Goal: Information Seeking & Learning: Learn about a topic

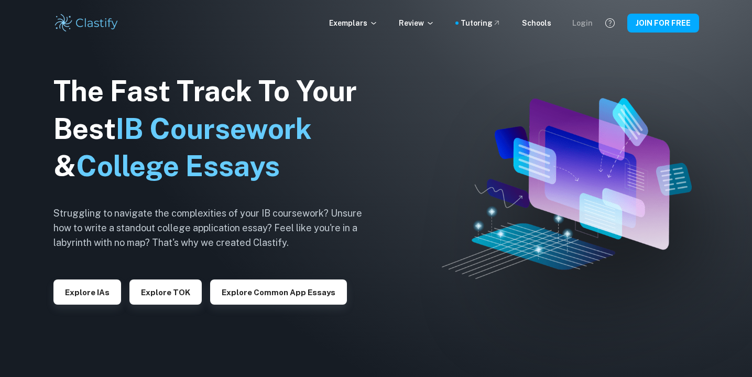
click at [590, 21] on div "Login" at bounding box center [582, 23] width 20 height 12
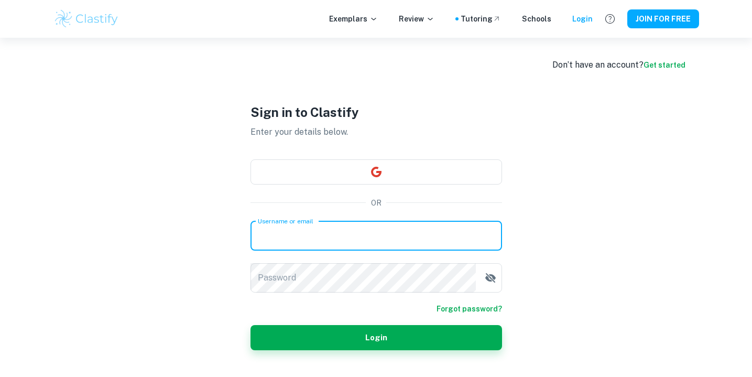
type input "[PERSON_NAME][EMAIL_ADDRESS][DOMAIN_NAME]"
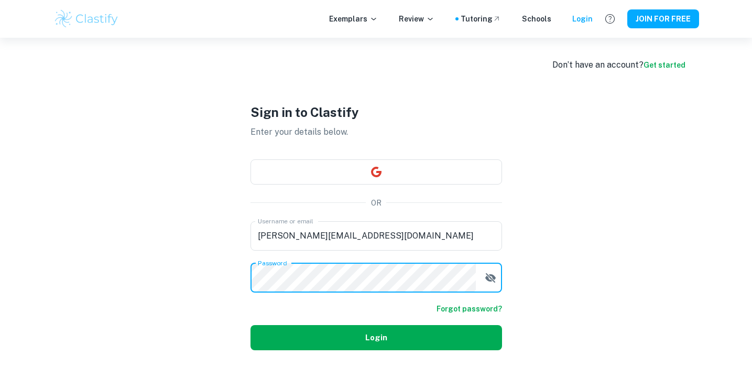
click at [361, 348] on button "Login" at bounding box center [377, 337] width 252 height 25
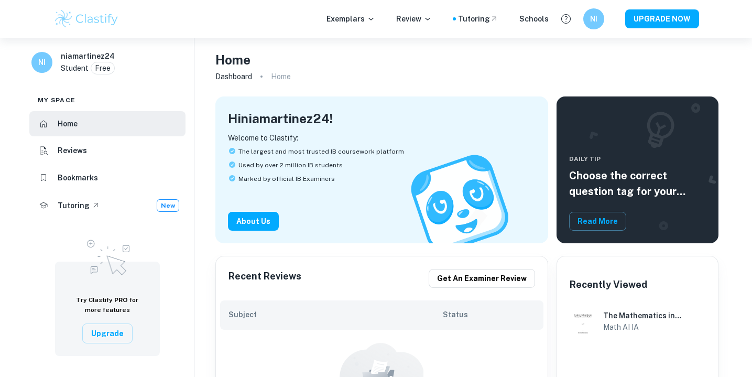
click at [89, 172] on h6 "Bookmarks" at bounding box center [78, 178] width 40 height 12
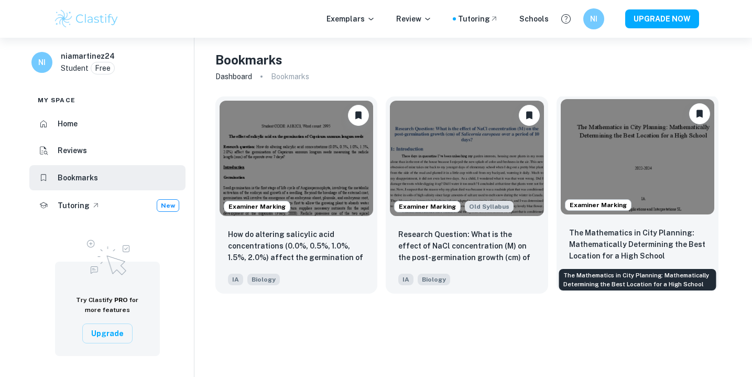
click at [614, 250] on p "The Mathematics in City Planning: Mathematically Determining the Best Location …" at bounding box center [637, 244] width 137 height 35
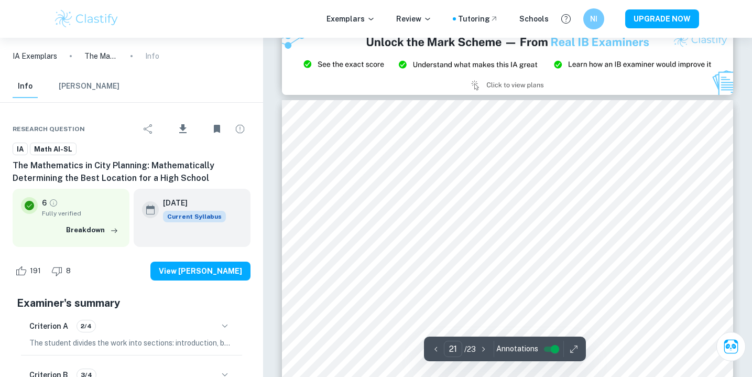
scroll to position [13170, 0]
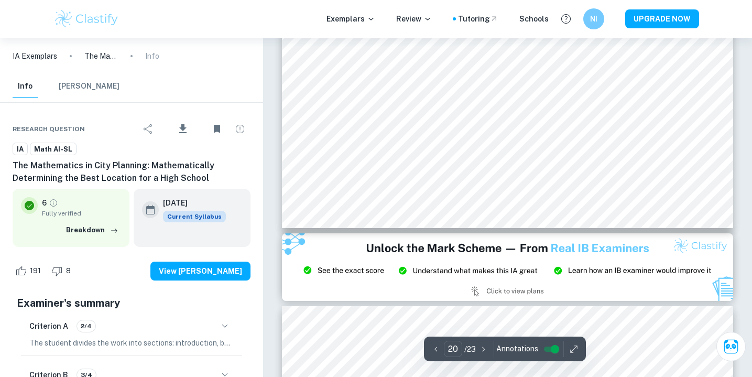
type input "21"
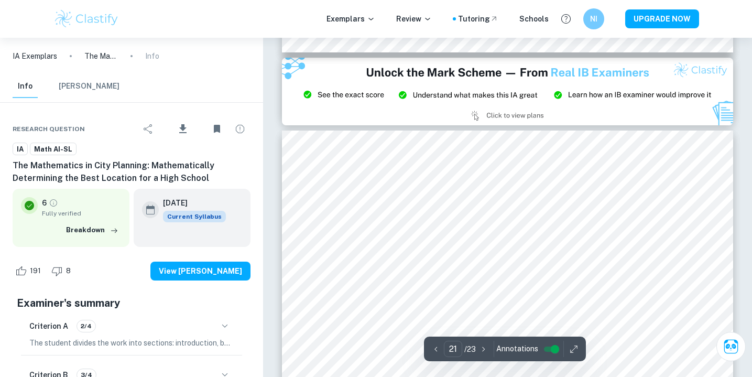
scroll to position [13147, 0]
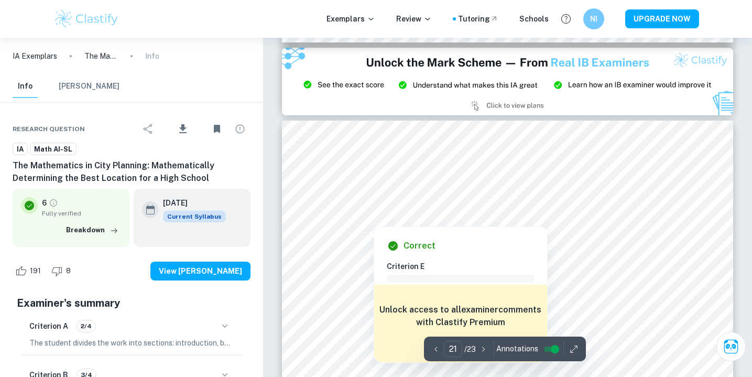
click at [436, 203] on div at bounding box center [528, 207] width 353 height 12
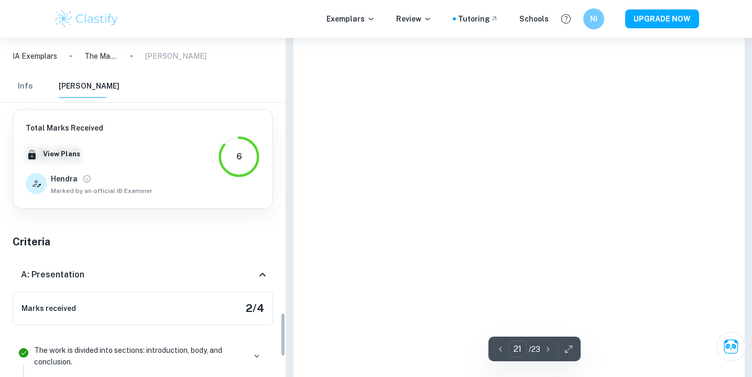
scroll to position [2098, 0]
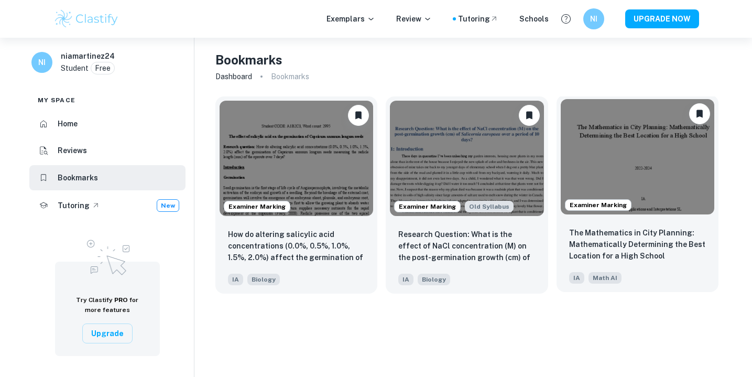
click at [599, 182] on img at bounding box center [638, 156] width 154 height 115
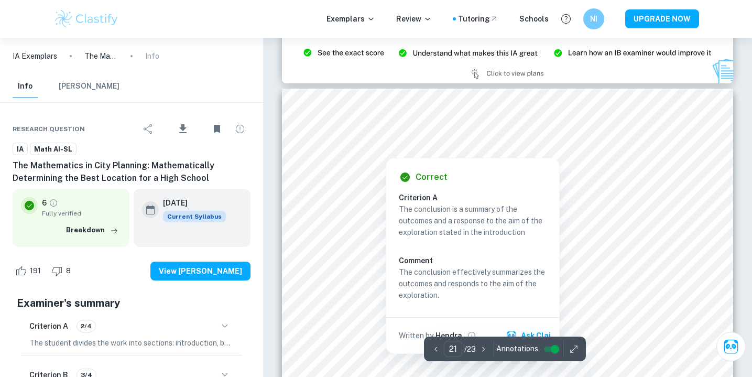
scroll to position [13181, 0]
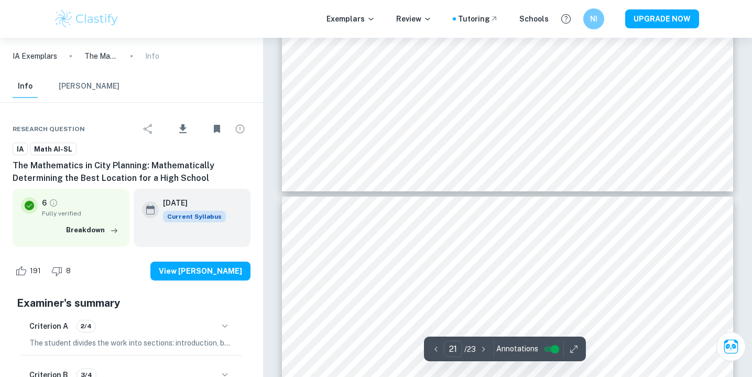
type input "22"
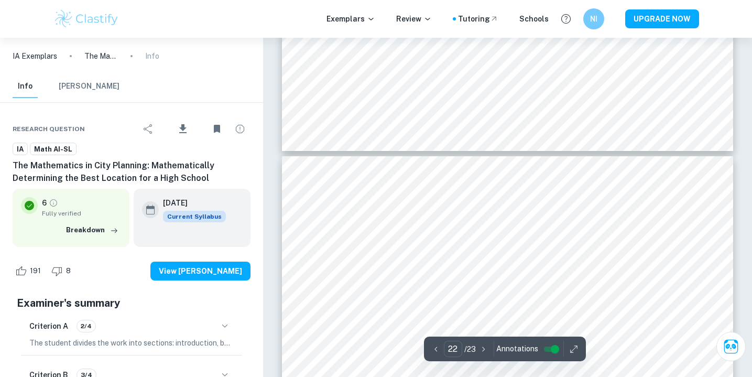
scroll to position [13755, 0]
